Goal: Register for event/course

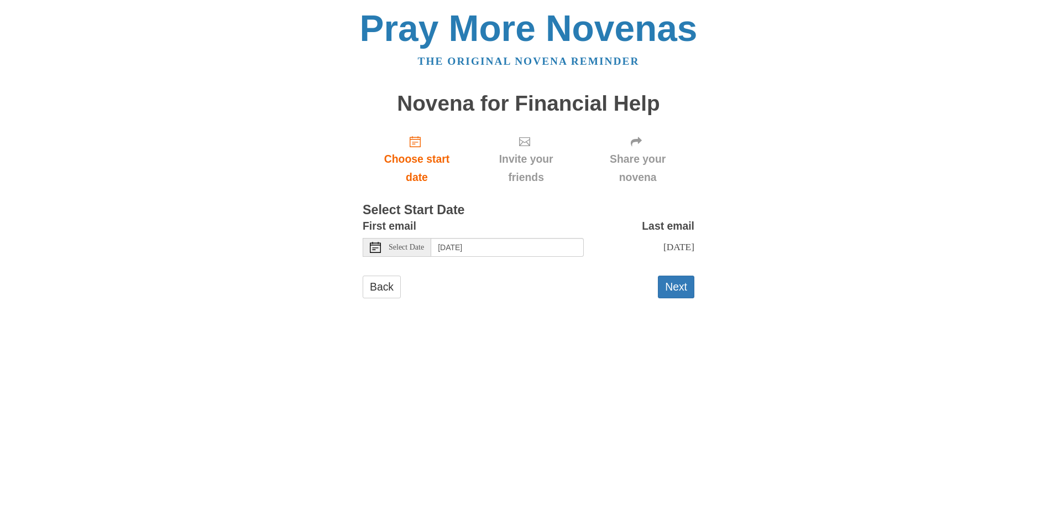
click at [393, 240] on div "Select Date" at bounding box center [397, 247] width 69 height 19
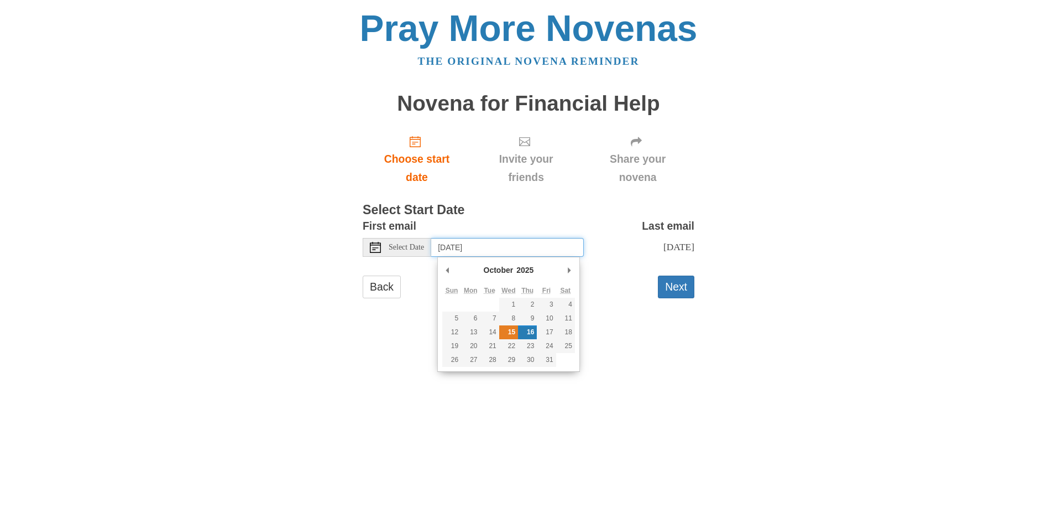
type input "Wednesday, October 15th"
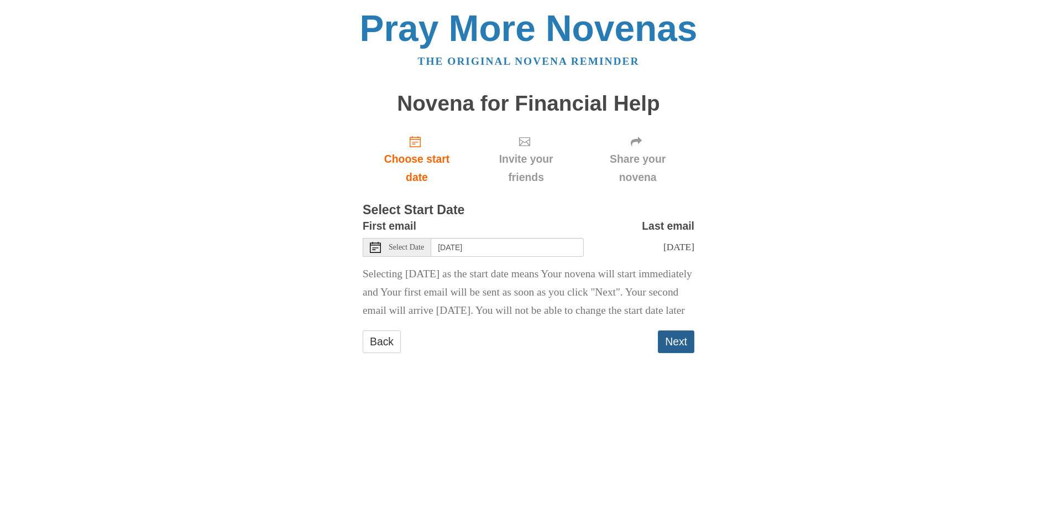
click at [668, 353] on button "Next" at bounding box center [676, 341] width 36 height 23
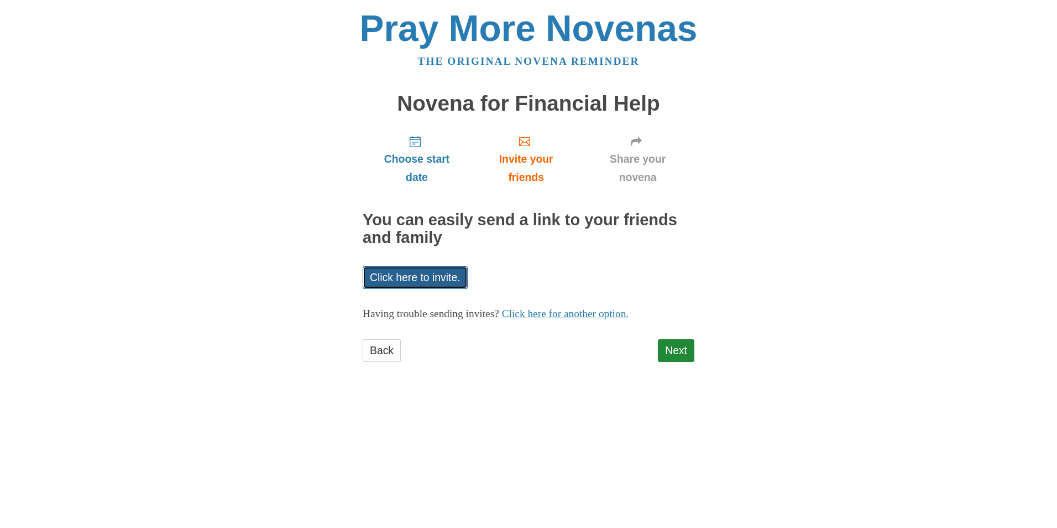
click at [411, 275] on link "Click here to invite." at bounding box center [415, 277] width 105 height 23
click at [581, 314] on link "Click here for another option." at bounding box center [565, 313] width 127 height 12
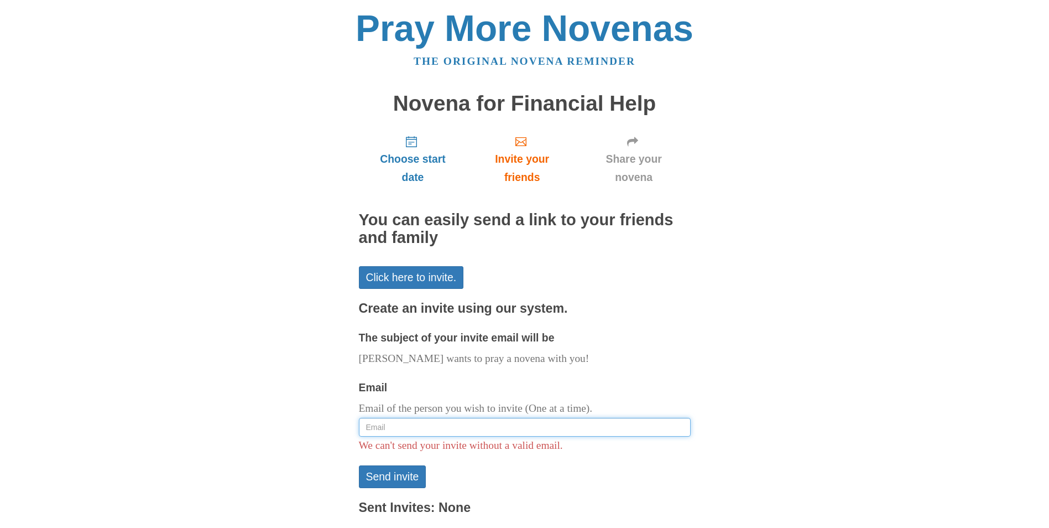
click at [448, 431] on input "Email" at bounding box center [525, 426] width 332 height 19
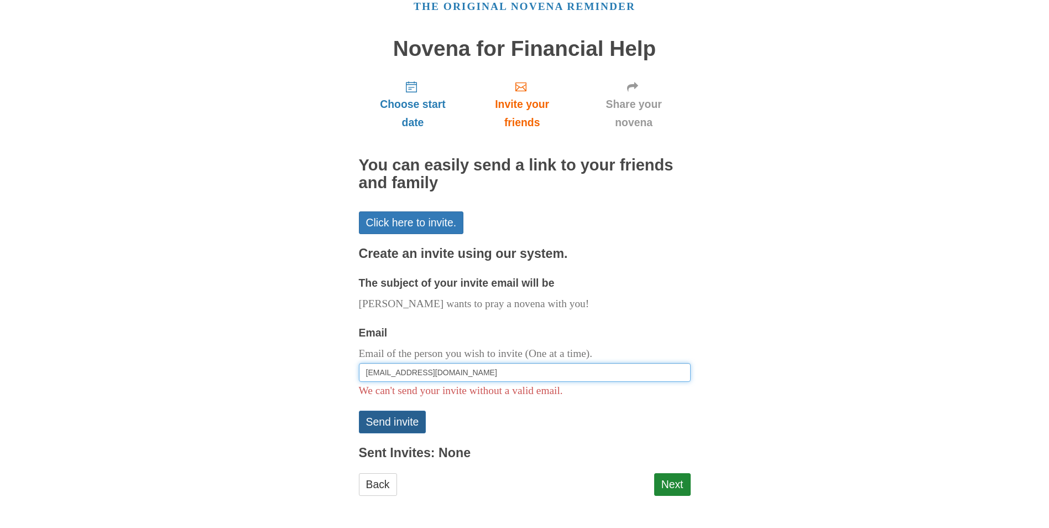
type input "[EMAIL_ADDRESS][DOMAIN_NAME]"
click at [387, 417] on button "Send invite" at bounding box center [392, 421] width 67 height 23
